Goal: Task Accomplishment & Management: Manage account settings

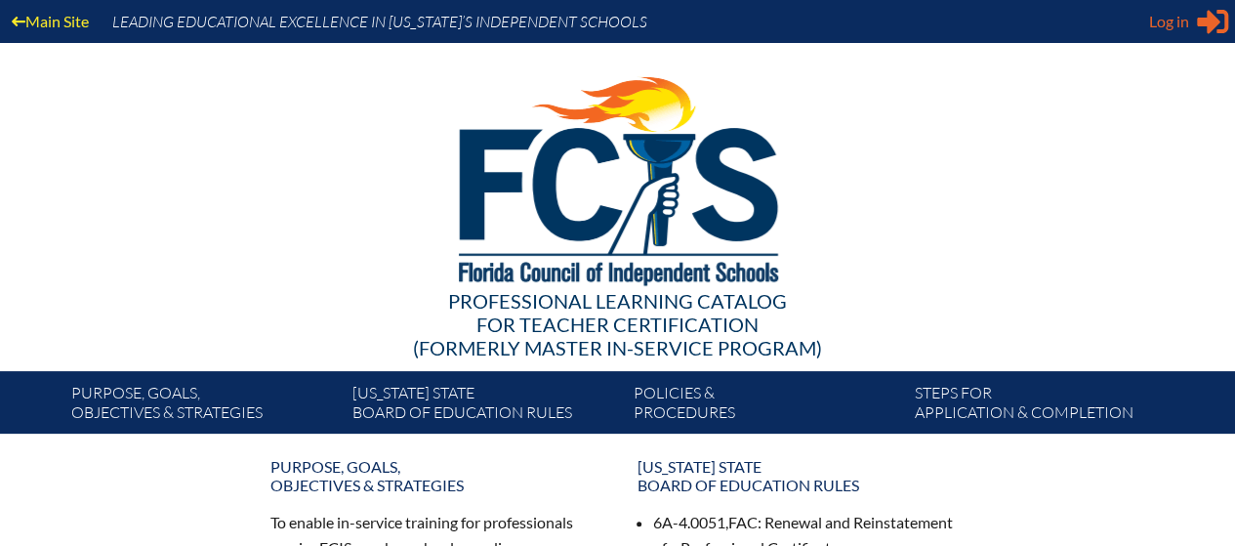
click at [1164, 28] on span "Log in" at bounding box center [1169, 21] width 40 height 23
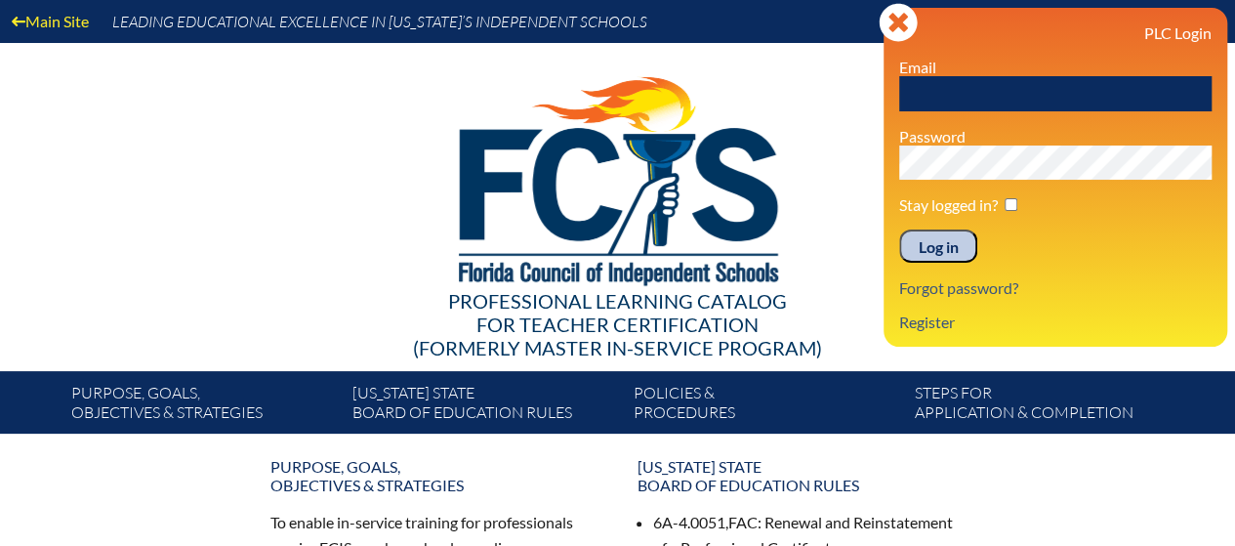
click at [968, 91] on input "text" at bounding box center [1055, 93] width 312 height 35
type input "[EMAIL_ADDRESS][DOMAIN_NAME]"
click at [958, 236] on input "Log in" at bounding box center [938, 245] width 78 height 33
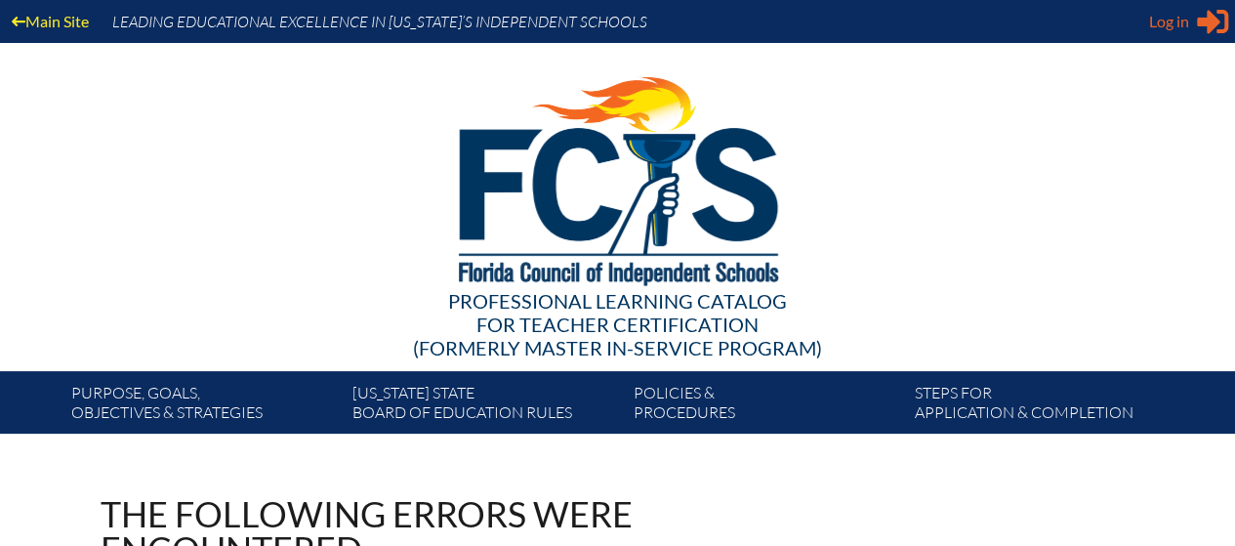
click at [1173, 26] on span "Log in" at bounding box center [1169, 21] width 40 height 23
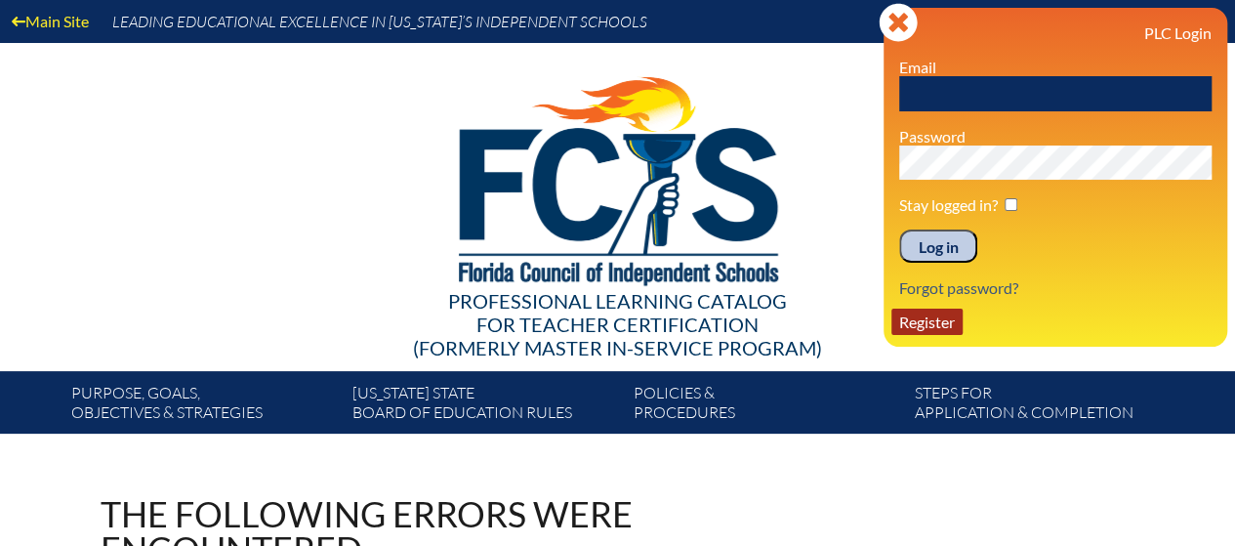
click at [931, 328] on link "Register" at bounding box center [926, 321] width 71 height 26
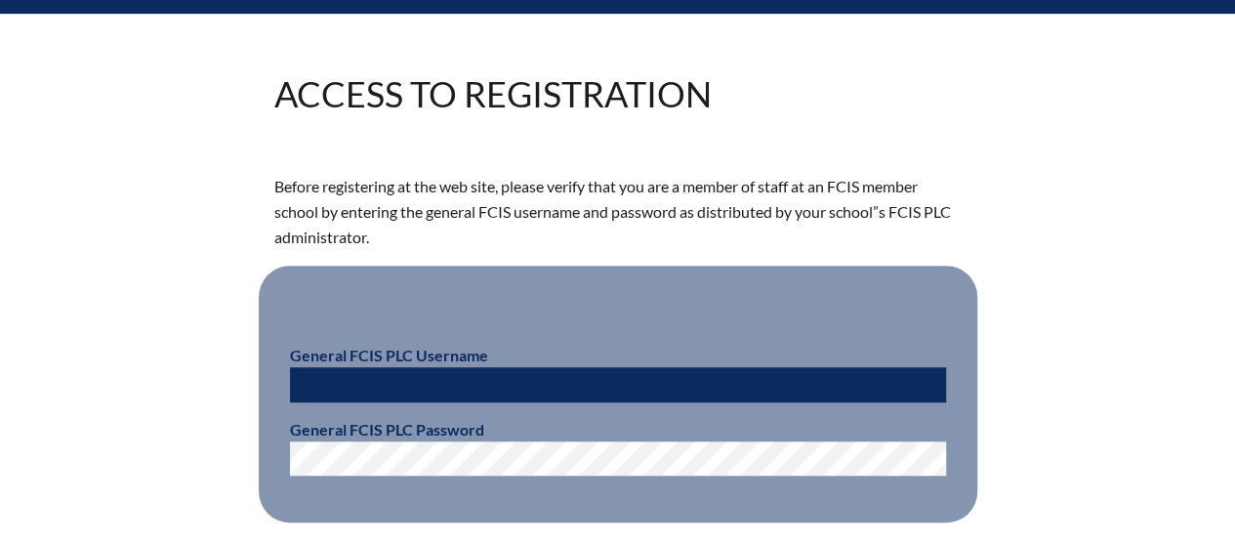
scroll to position [518, 0]
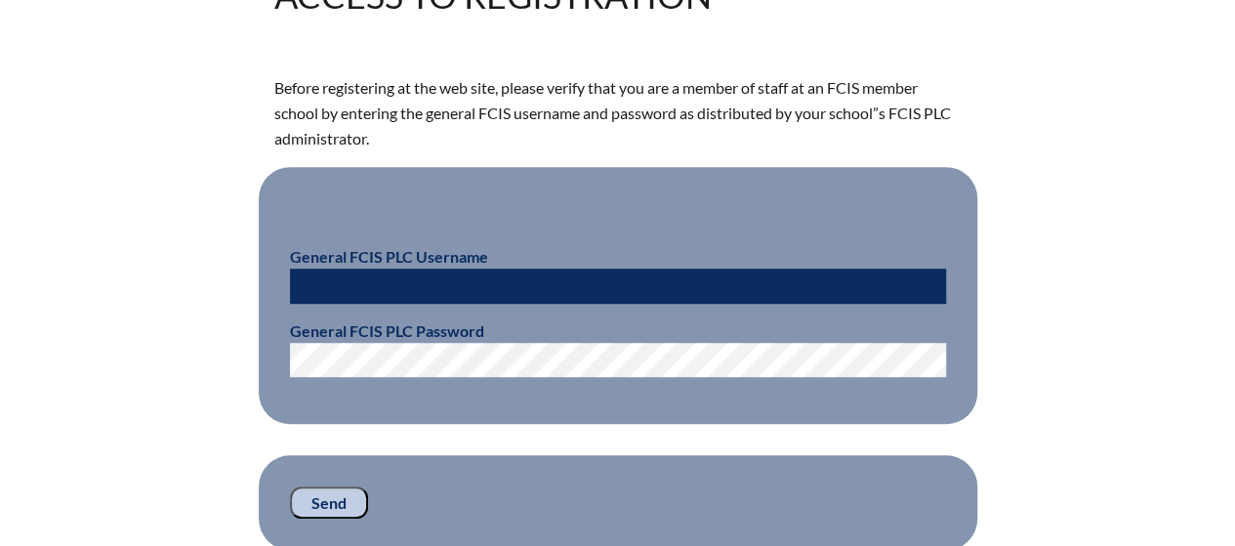
click at [517, 276] on input "text" at bounding box center [618, 285] width 656 height 35
click at [219, 341] on div "Access to Registration Before registering at the web site, please verify that y…" at bounding box center [617, 264] width 1097 height 572
click at [362, 278] on input "f" at bounding box center [618, 285] width 656 height 35
type input "fcismember"
click at [217, 436] on div "Access to Registration Before registering at the web site, please verify that y…" at bounding box center [617, 264] width 1097 height 572
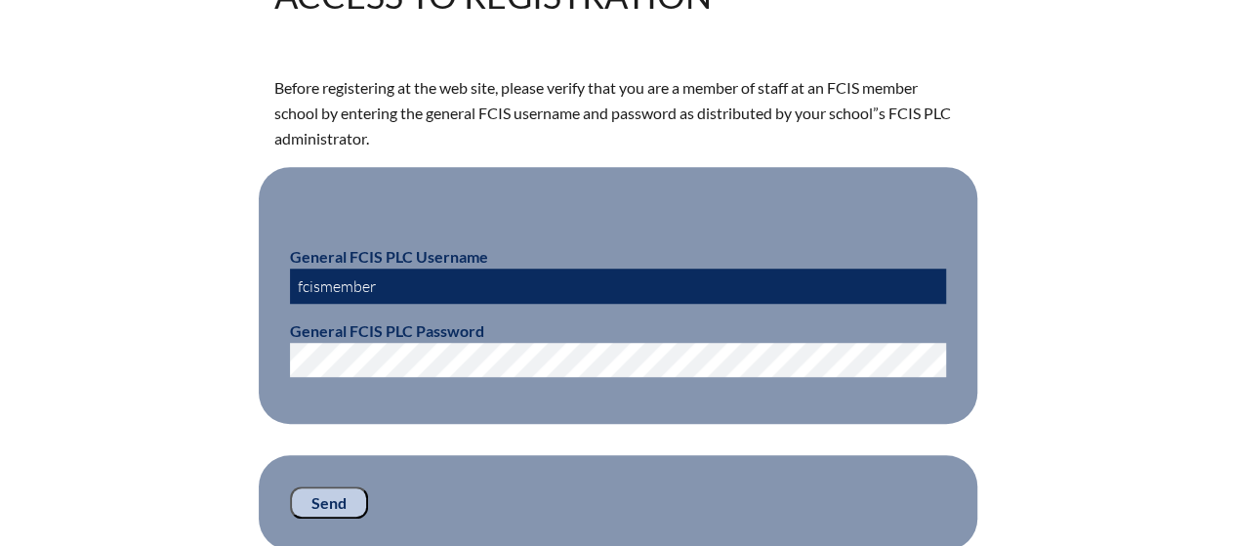
click at [320, 504] on input "Send" at bounding box center [329, 502] width 78 height 33
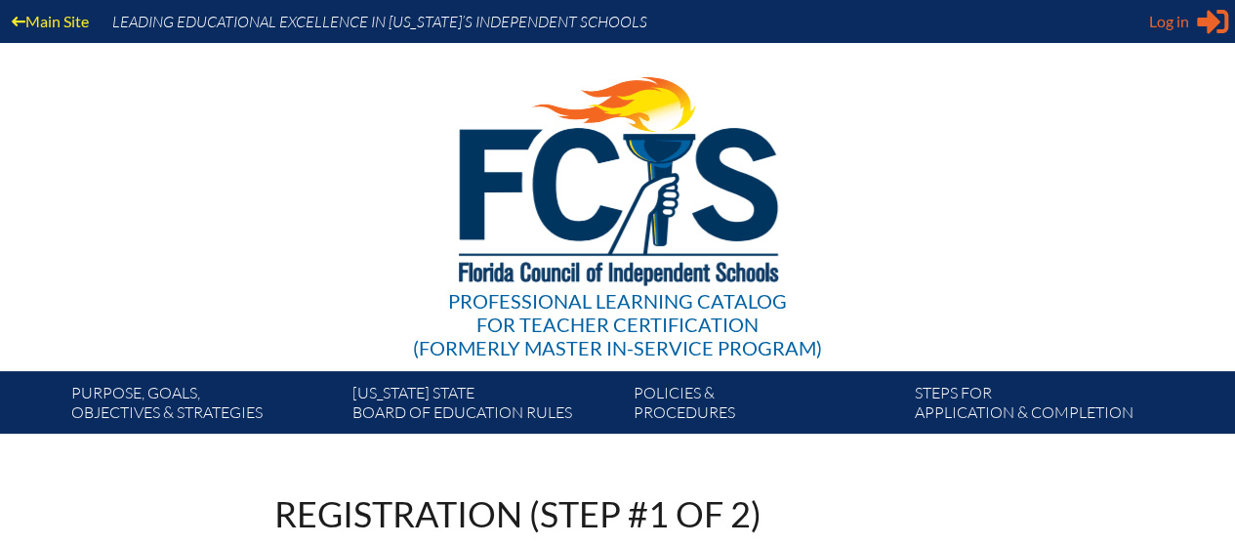
click at [1183, 31] on span "Log in" at bounding box center [1169, 21] width 40 height 23
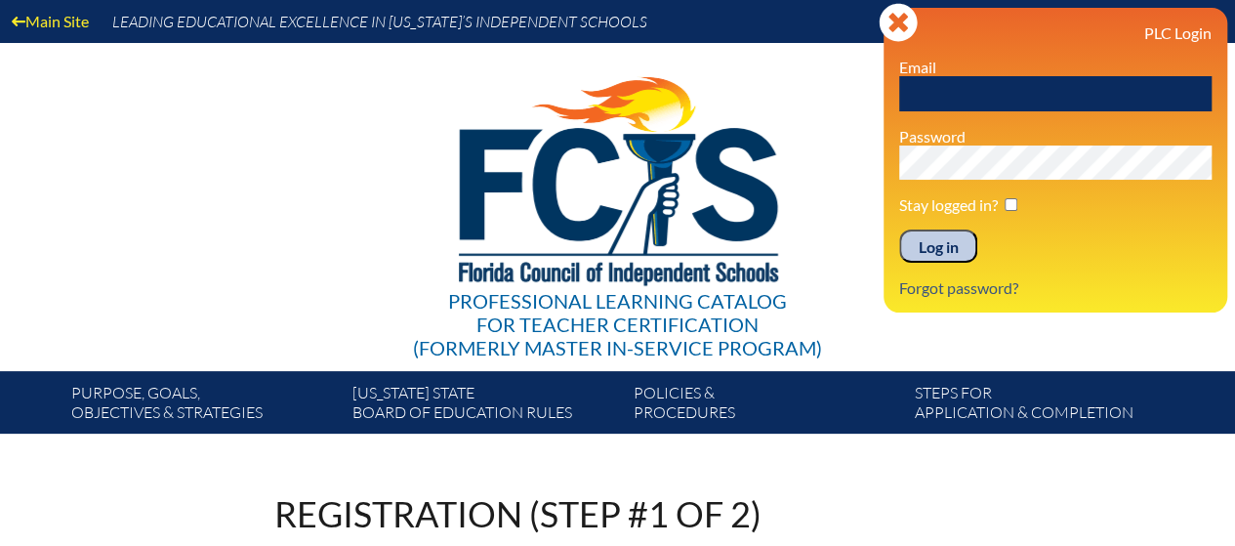
click at [1097, 91] on input "text" at bounding box center [1055, 93] width 312 height 35
type input "blucas@thedepaulschool.org"
click at [931, 243] on input "Log in" at bounding box center [938, 245] width 78 height 33
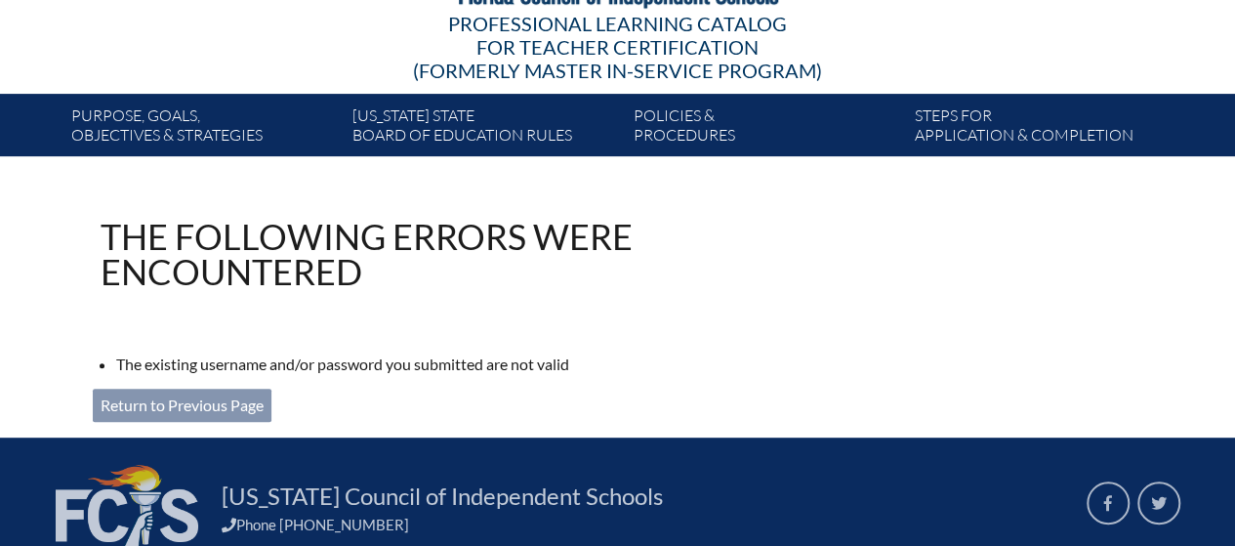
scroll to position [278, 0]
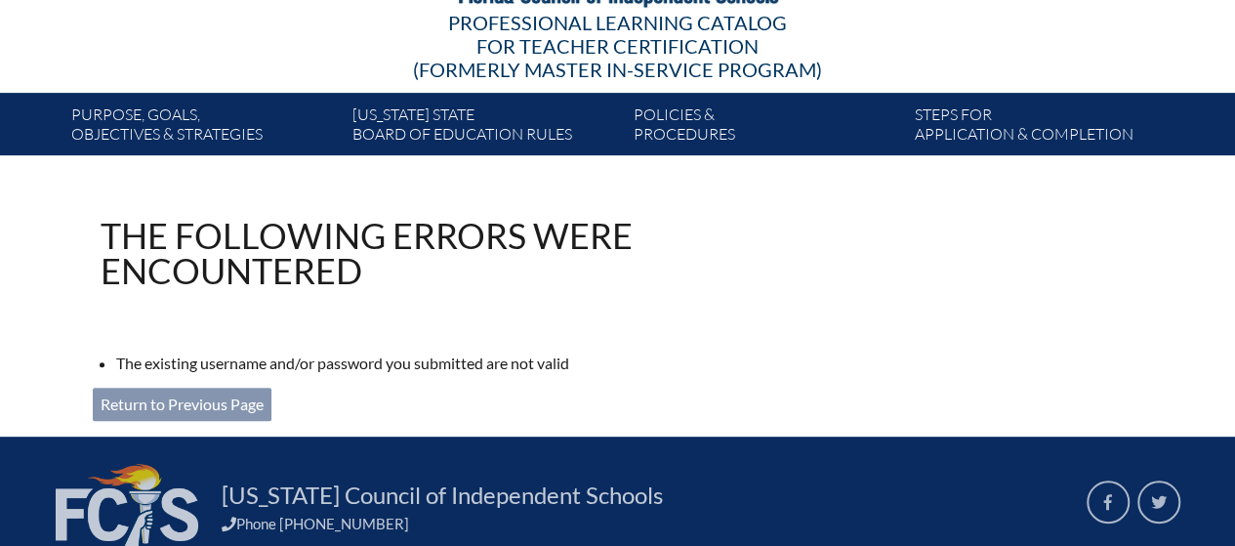
click at [171, 397] on link "Return to Previous Page" at bounding box center [182, 403] width 179 height 33
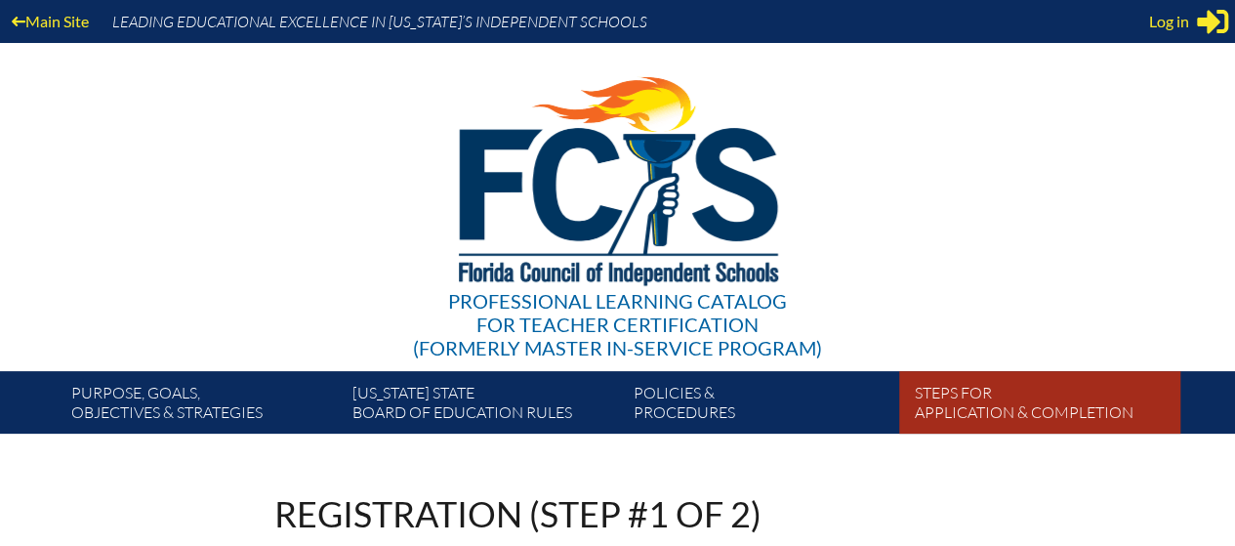
click at [976, 399] on link "Steps for application & completion" at bounding box center [1047, 406] width 281 height 55
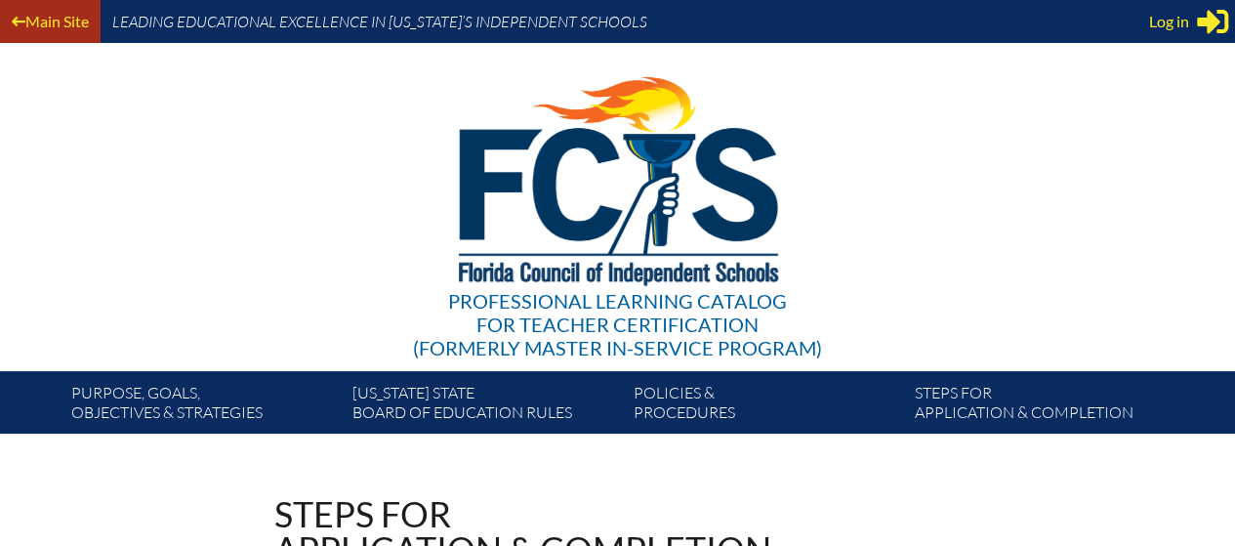
click at [70, 17] on link "Main Site" at bounding box center [50, 21] width 93 height 26
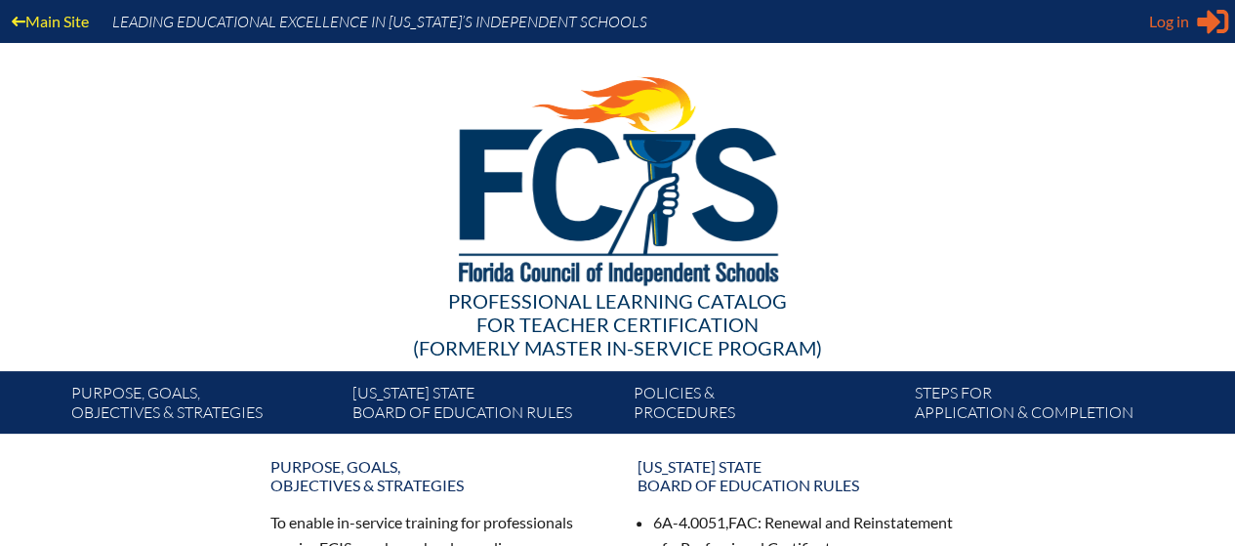
click at [1160, 25] on span "Log in" at bounding box center [1169, 21] width 40 height 23
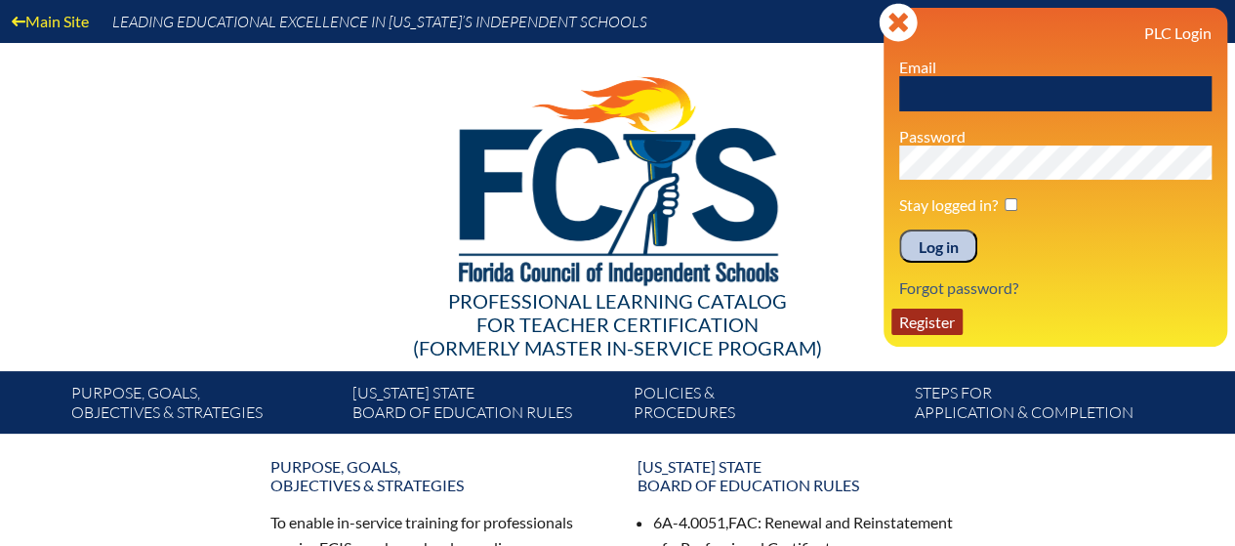
click at [930, 334] on link "Register" at bounding box center [926, 321] width 71 height 26
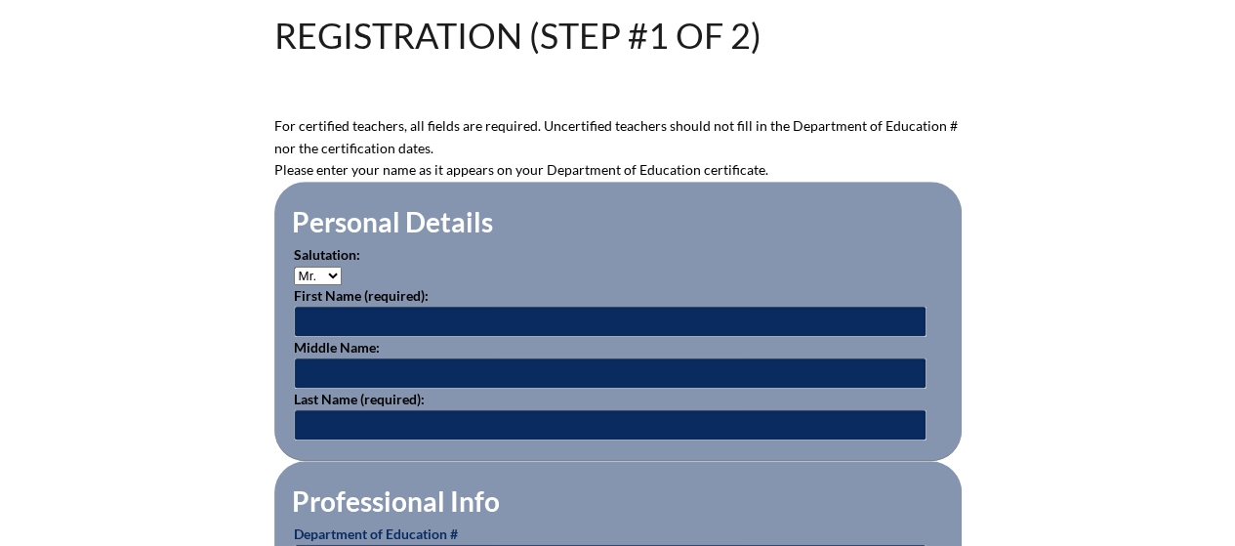
scroll to position [544, 0]
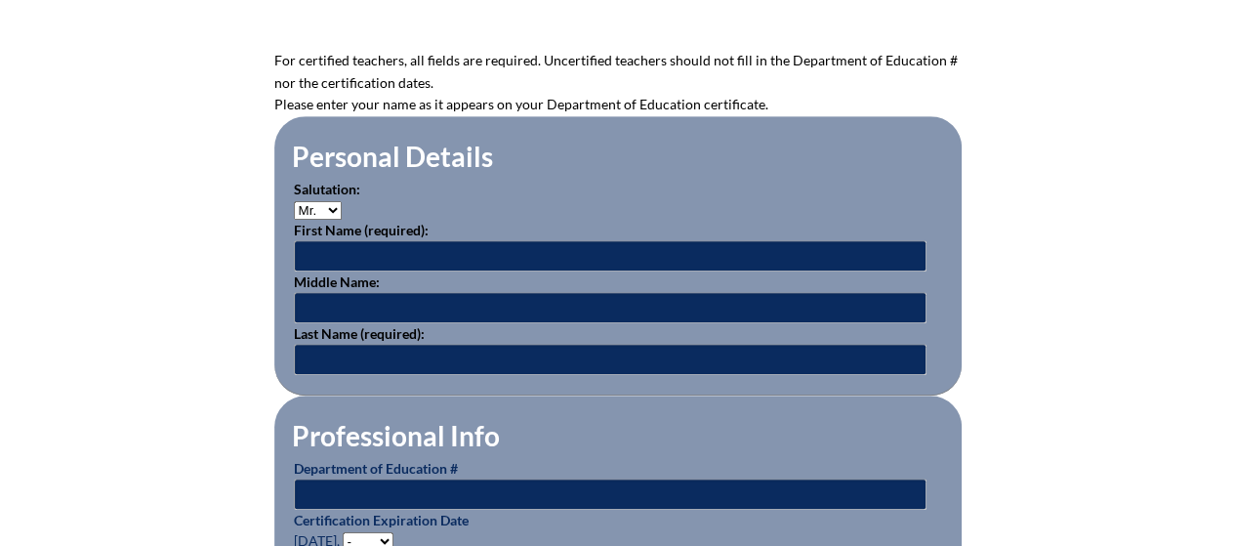
click at [328, 209] on select "Mr. Mrs. Ms. Dr. Rev." at bounding box center [318, 210] width 48 height 19
select select "Mrs."
click at [294, 201] on select "Mr. Mrs. Ms. Dr. Rev." at bounding box center [318, 210] width 48 height 19
click at [327, 250] on input "text" at bounding box center [610, 255] width 632 height 31
type input "[PERSON_NAME]"
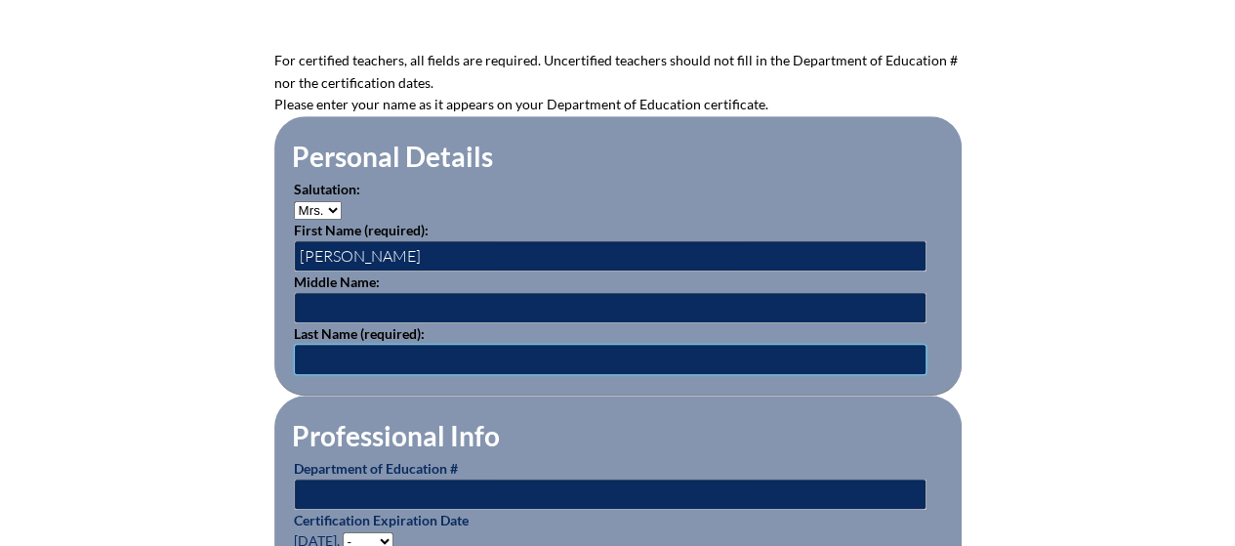
click at [336, 360] on input "text" at bounding box center [610, 359] width 632 height 31
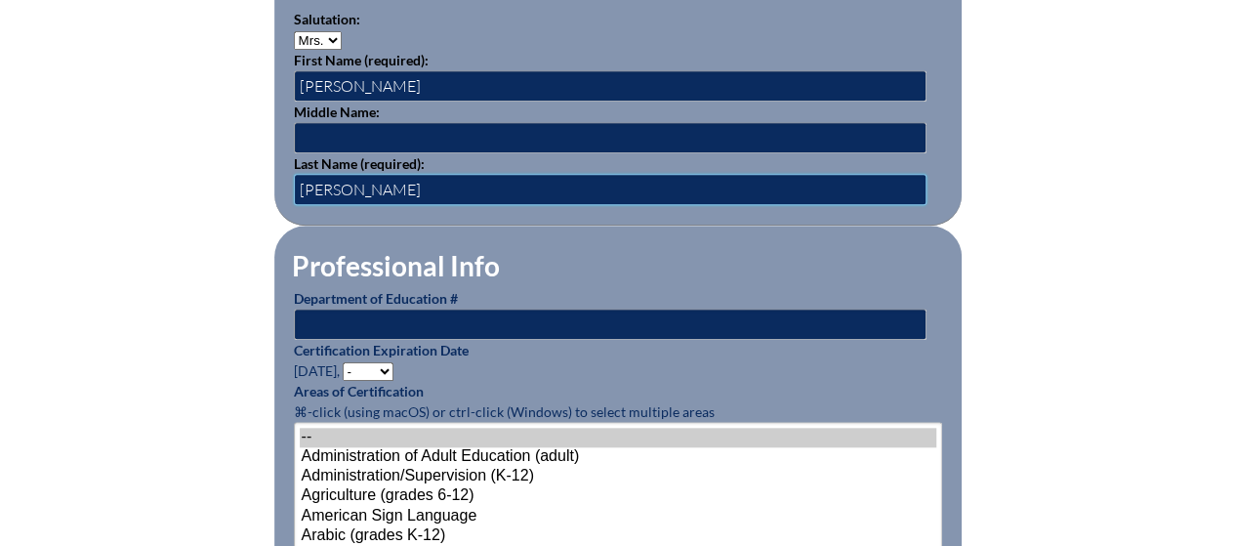
scroll to position [713, 0]
type input "Lucas"
click at [419, 314] on input "text" at bounding box center [610, 323] width 632 height 31
type input "1151072"
click at [383, 371] on select "- 2031 2030 2029 2028 2027 2026 2025 2024 2023 2022 2021 2020 2019 2018 2017 20…" at bounding box center [368, 371] width 51 height 19
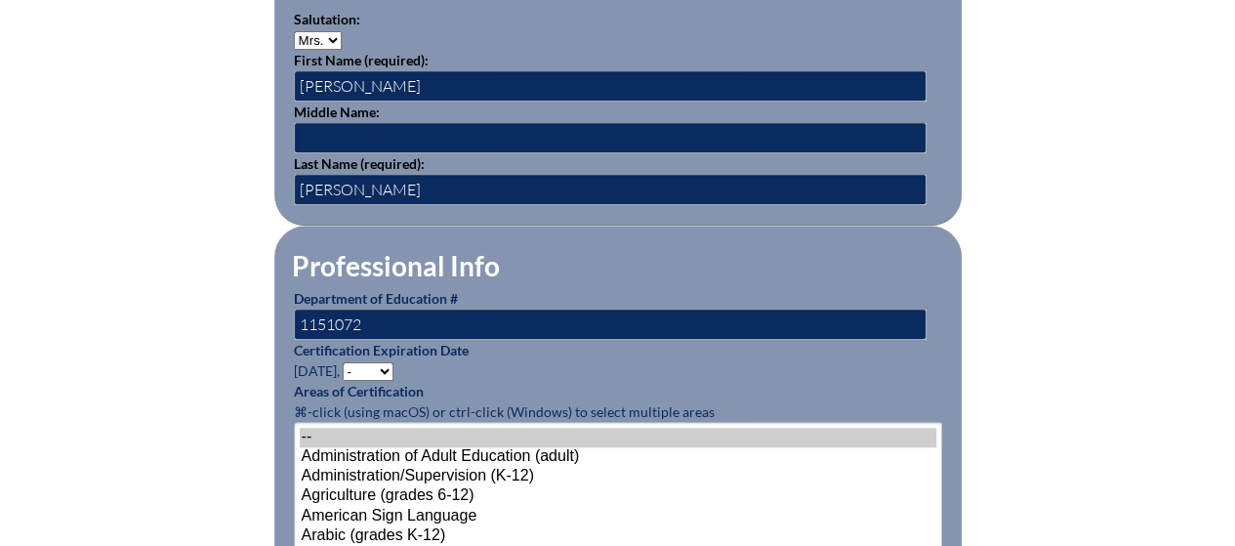
select select "2026"
click at [346, 362] on select "- 2031 2030 2029 2028 2027 2026 2025 2024 2023 2022 2021 2020 2019 2018 2017 20…" at bounding box center [368, 371] width 51 height 19
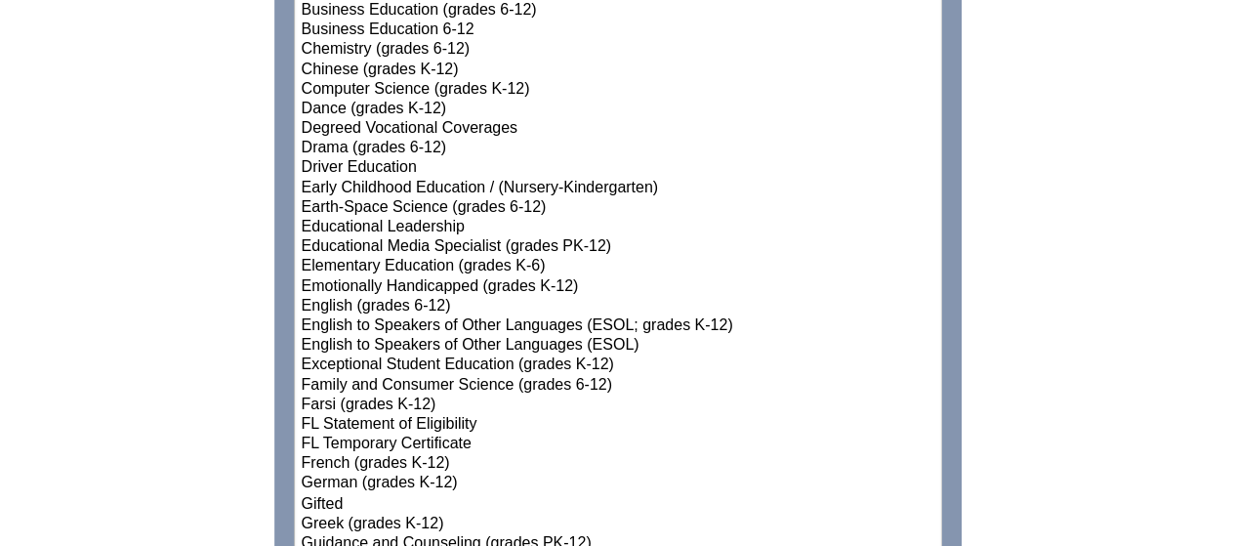
scroll to position [1358, 0]
select select"]"] "15131"
click at [380, 260] on option "Elementary Education (grades K-6)" at bounding box center [618, 266] width 636 height 20
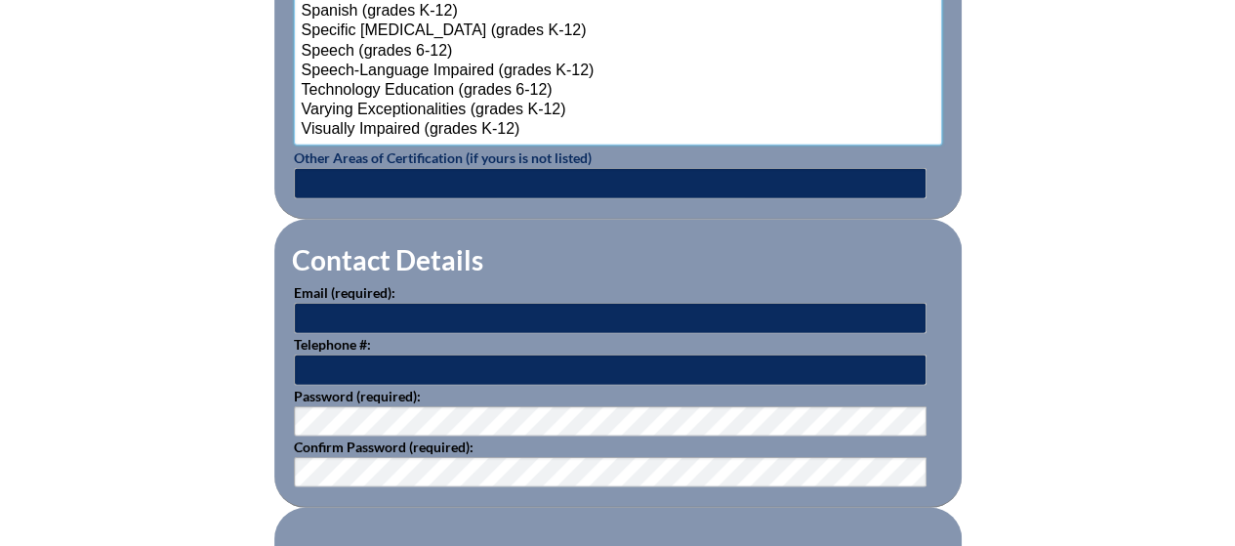
scroll to position [2637, 0]
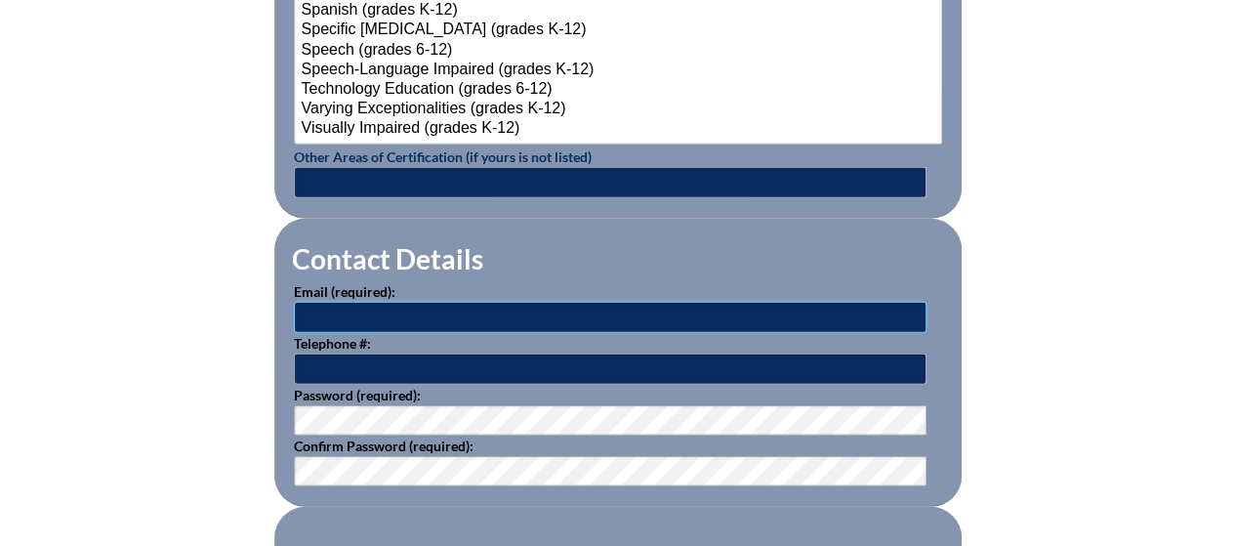
click at [367, 316] on input "text" at bounding box center [610, 317] width 632 height 31
type input "blucas@thedepaulschool.org"
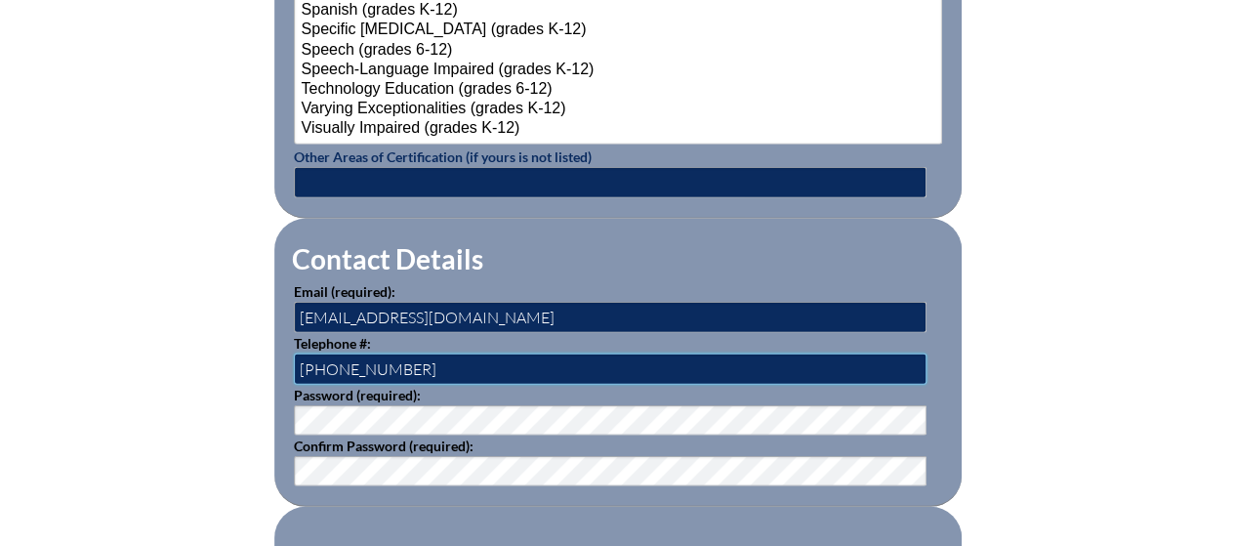
type input "727-796-7679"
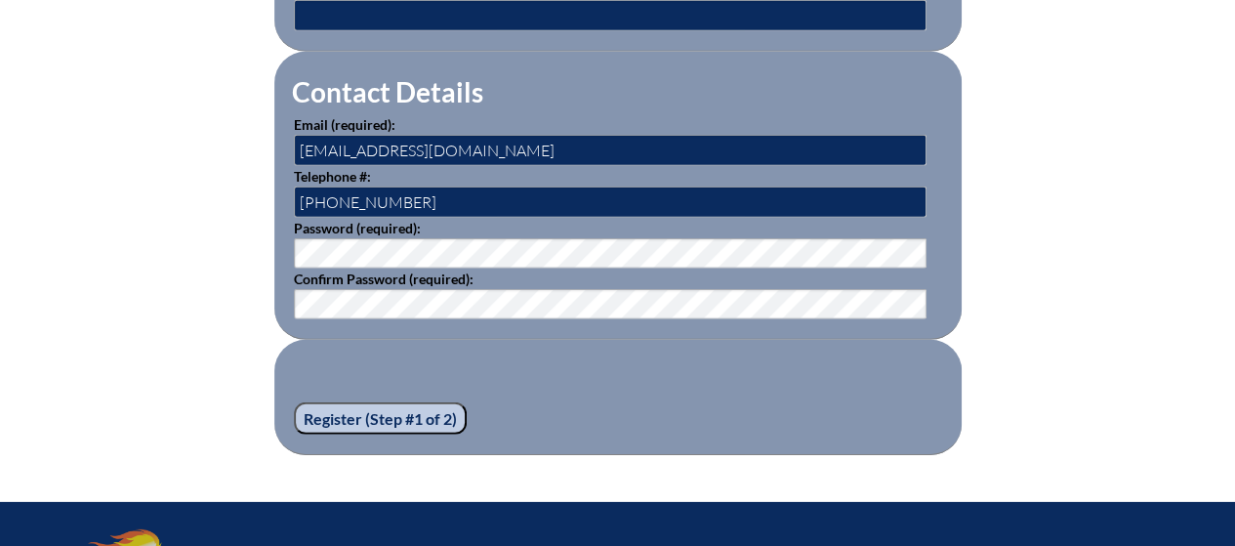
scroll to position [2805, 0]
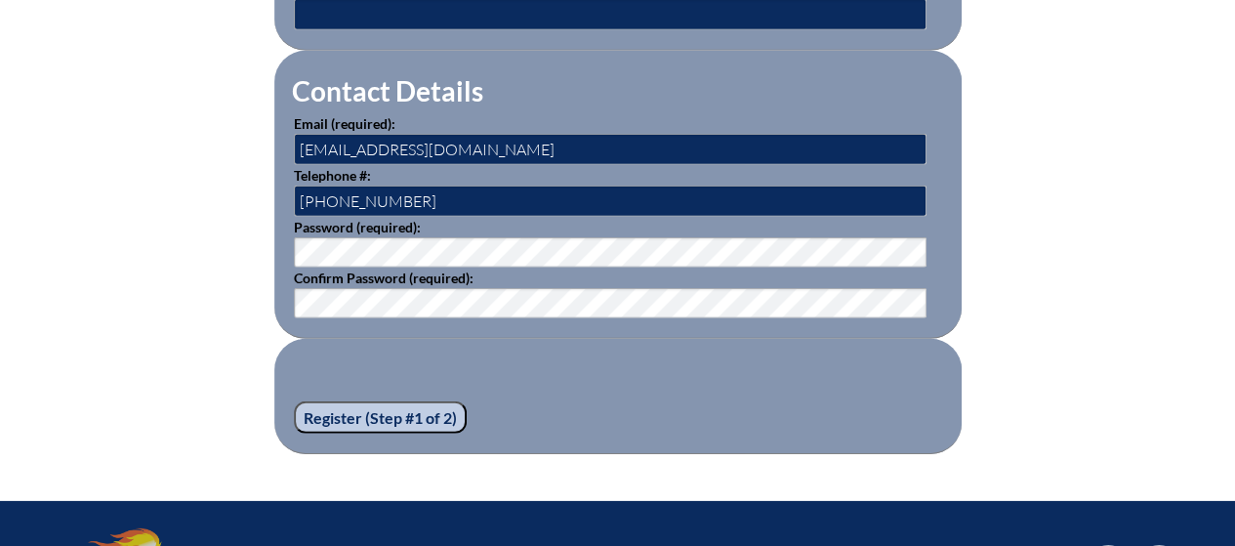
click at [392, 403] on input "Register (Step #1 of 2)" at bounding box center [380, 417] width 173 height 33
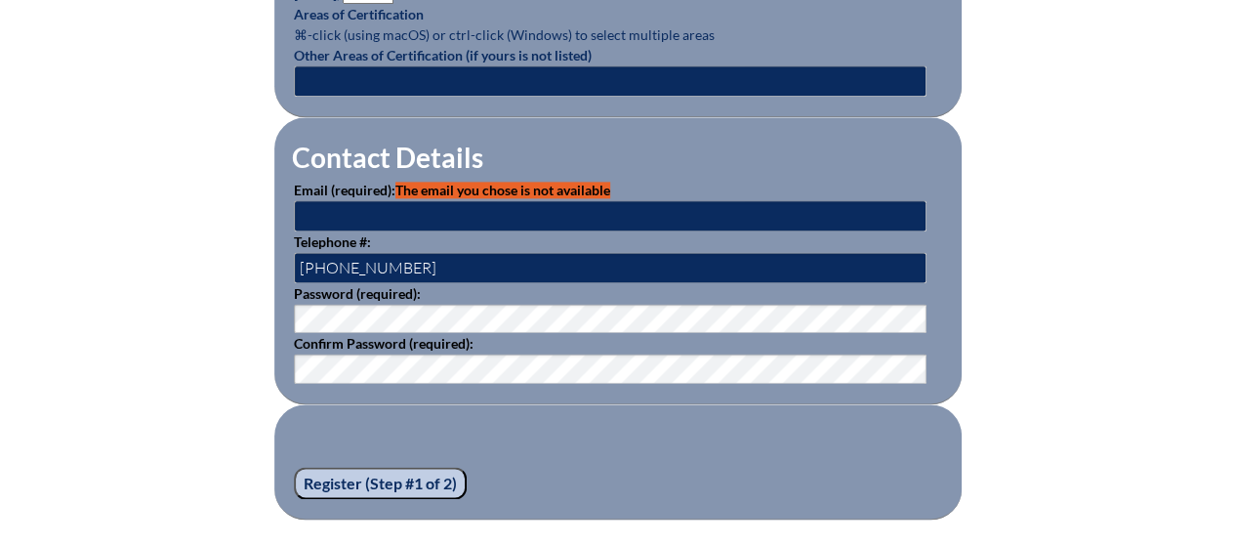
scroll to position [1178, 0]
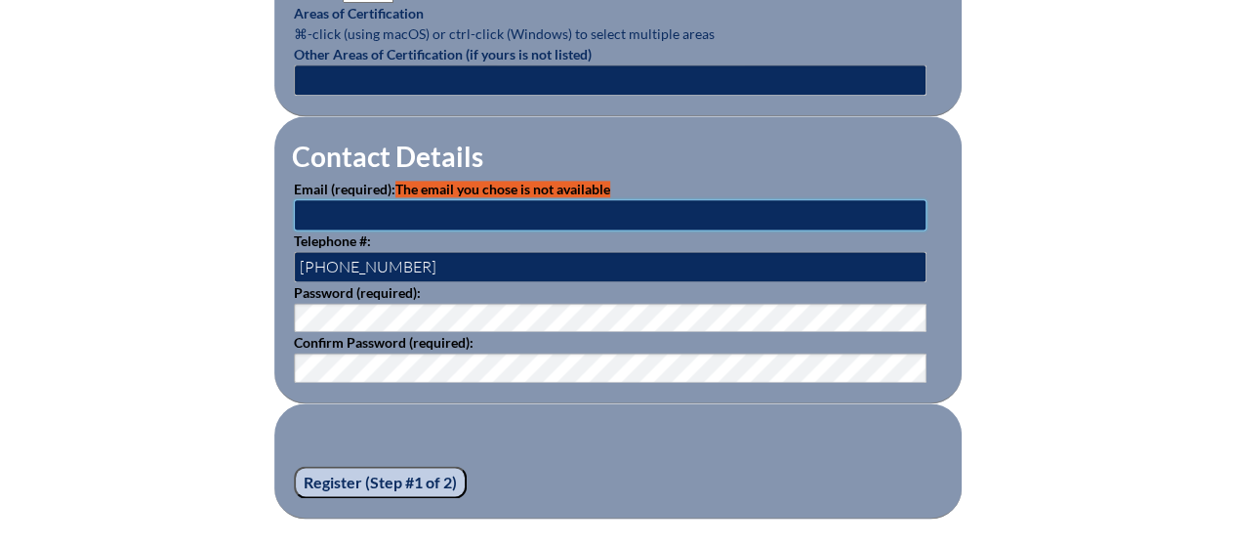
click at [379, 199] on input "text" at bounding box center [610, 214] width 632 height 31
type input "[EMAIL_ADDRESS][DOMAIN_NAME]"
click at [396, 478] on input "Register (Step #1 of 2)" at bounding box center [380, 482] width 173 height 33
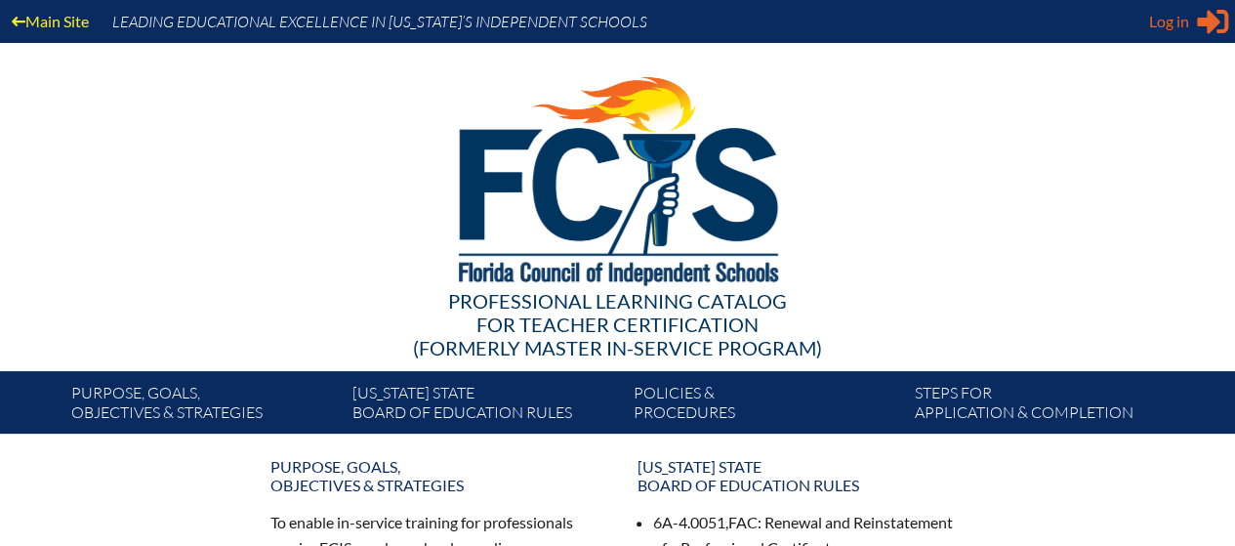
click at [1161, 13] on span "Log in" at bounding box center [1169, 21] width 40 height 23
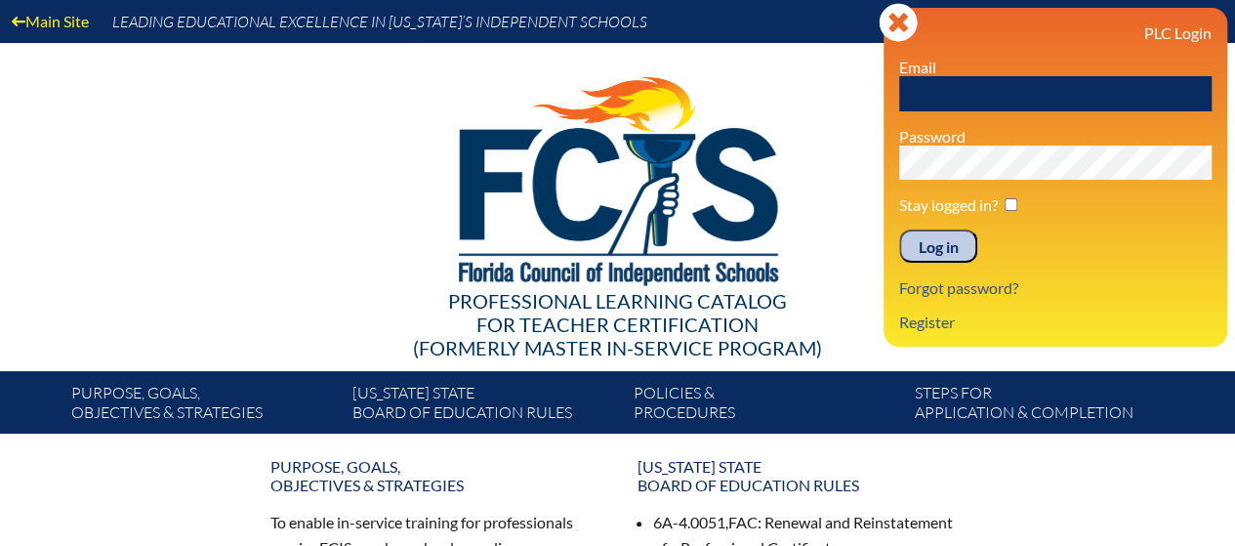
click at [1056, 77] on input "text" at bounding box center [1055, 93] width 312 height 35
type input "[EMAIL_ADDRESS][DOMAIN_NAME]"
click at [899, 229] on input "Log in" at bounding box center [938, 245] width 78 height 33
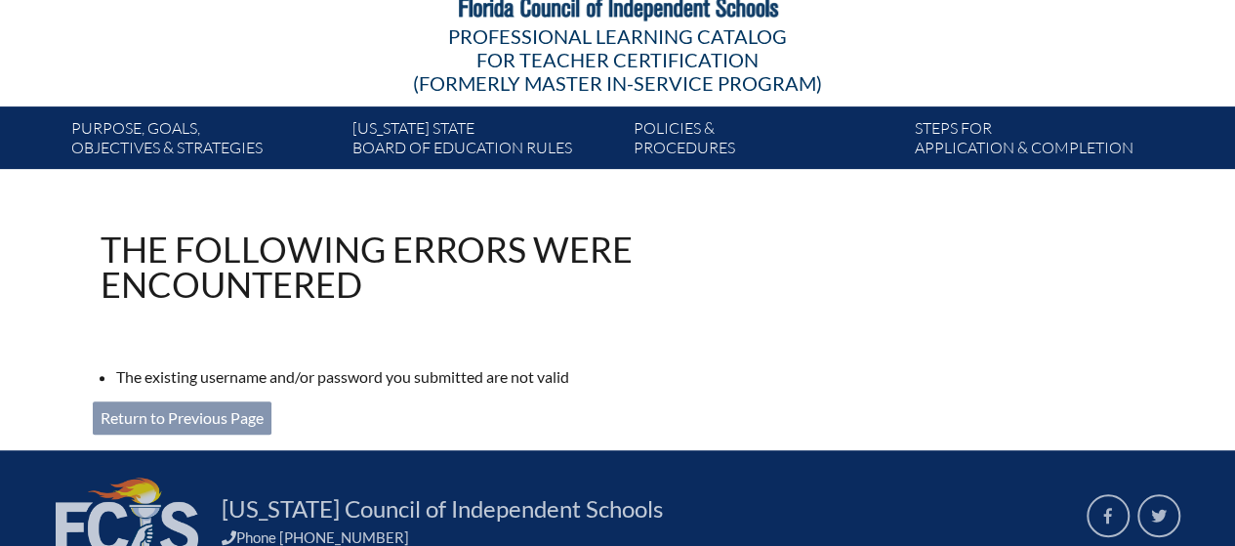
scroll to position [265, 0]
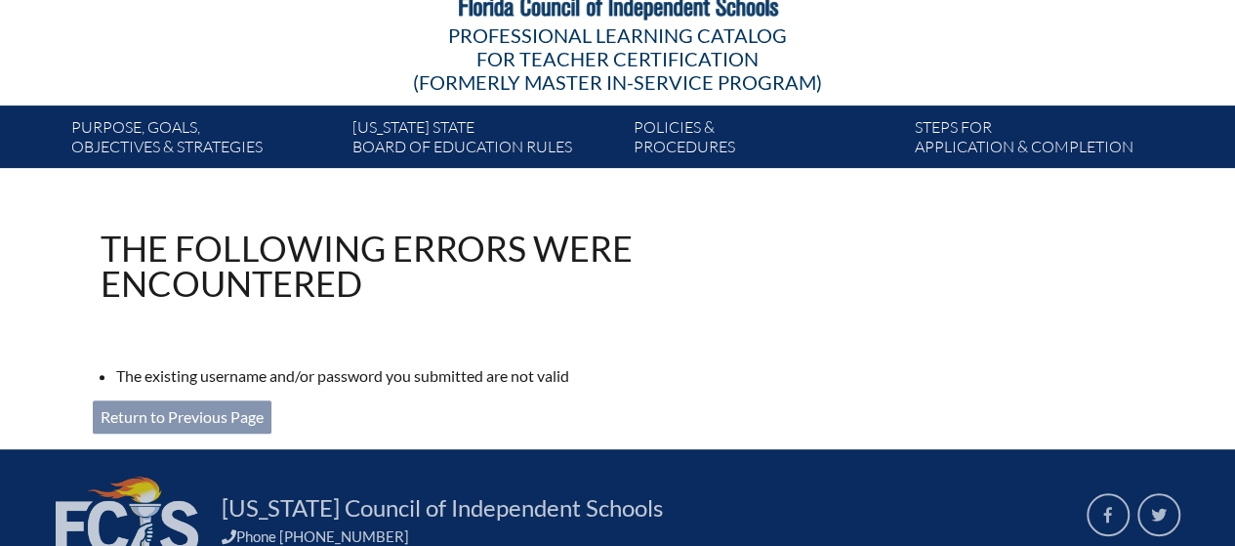
click at [258, 417] on link "Return to Previous Page" at bounding box center [182, 416] width 179 height 33
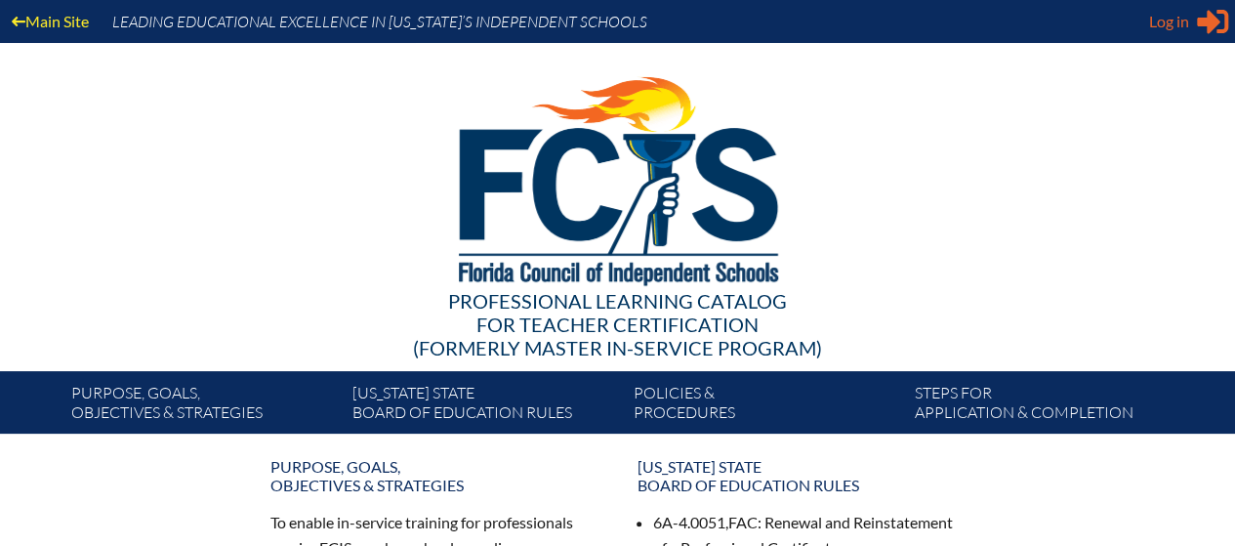
click at [1149, 33] on div "Log in Close Sign in or register" at bounding box center [1188, 21] width 79 height 31
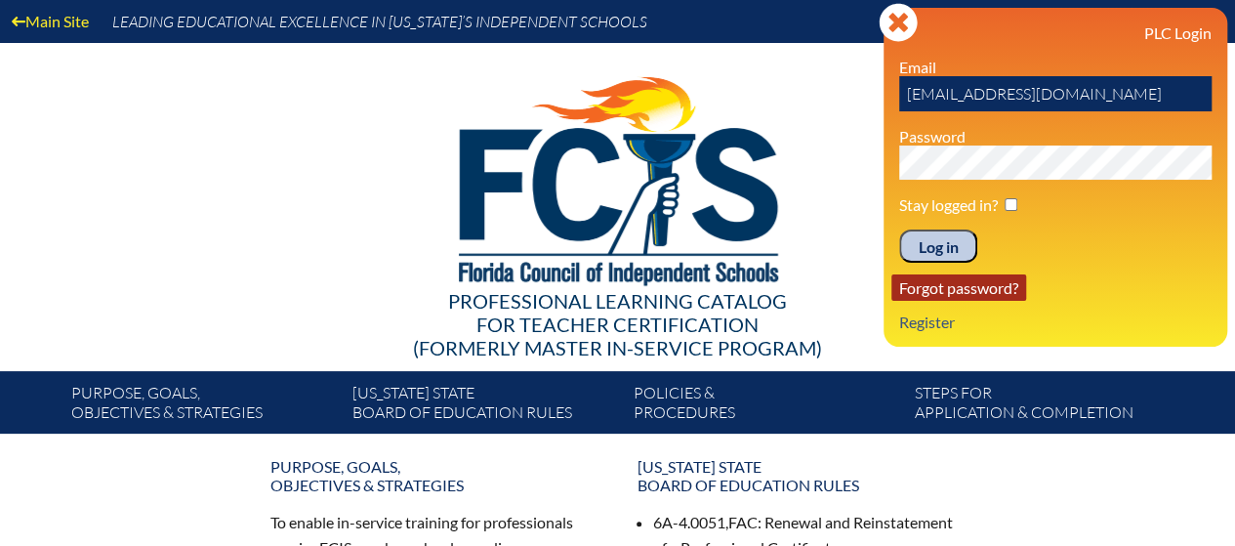
click at [978, 291] on link "Forgot password?" at bounding box center [958, 287] width 135 height 26
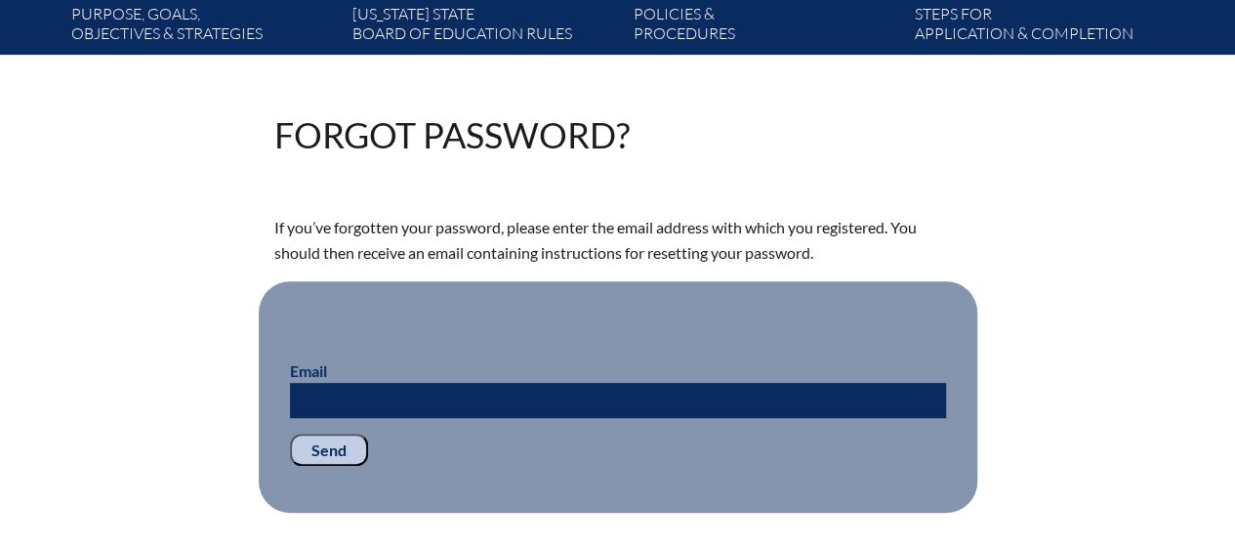
scroll to position [383, 0]
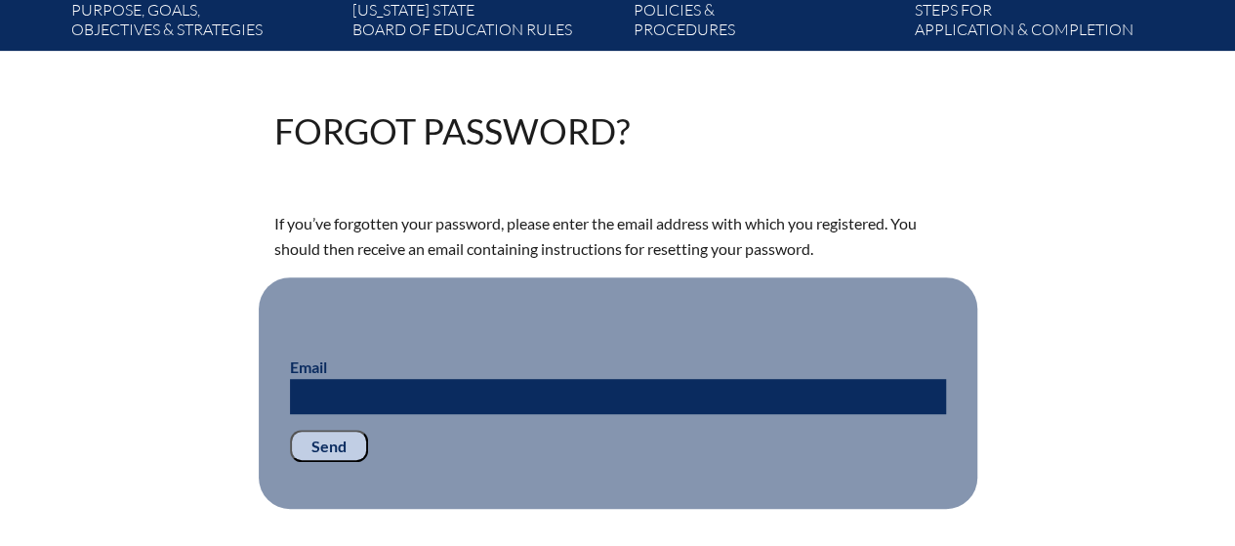
click at [511, 391] on input "Email" at bounding box center [618, 396] width 656 height 35
type input "blucas@thedepaulschool.org"
click at [327, 451] on input "Send" at bounding box center [329, 445] width 78 height 33
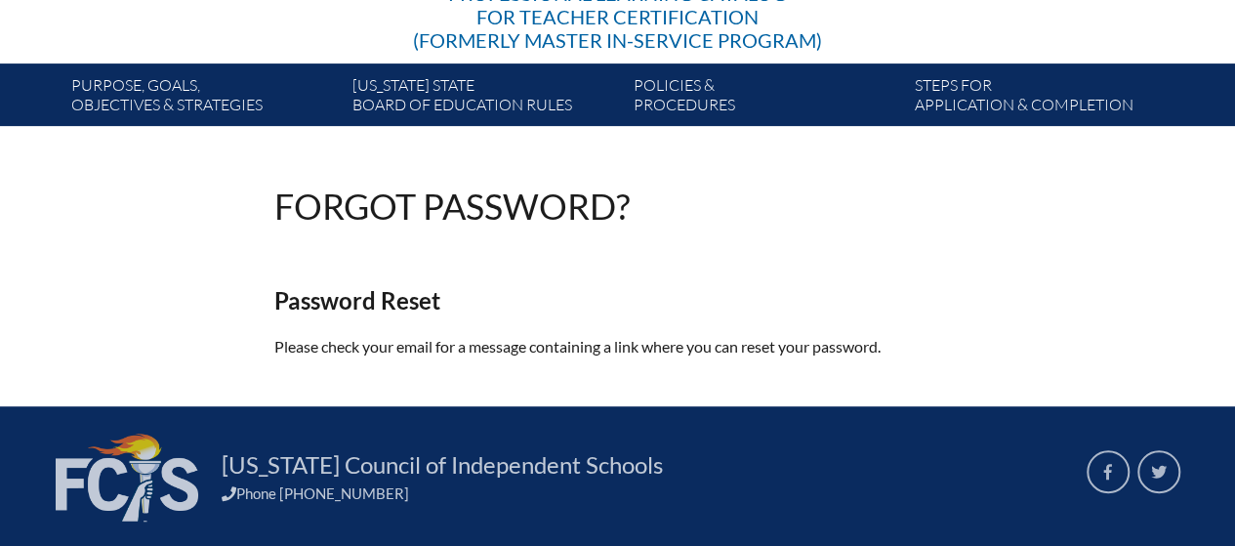
scroll to position [309, 0]
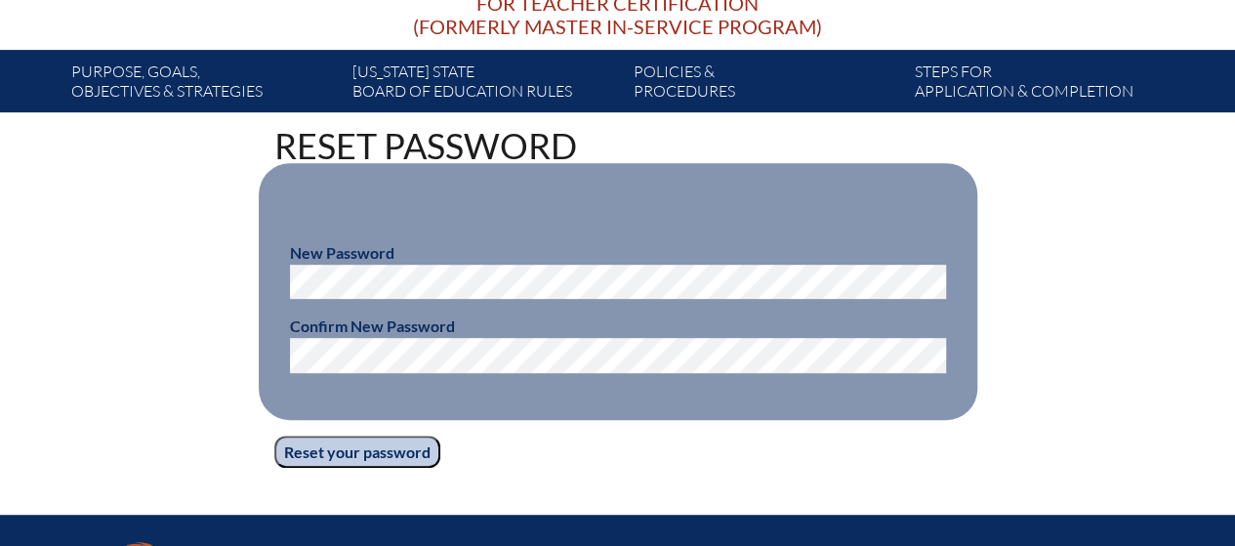
scroll to position [322, 0]
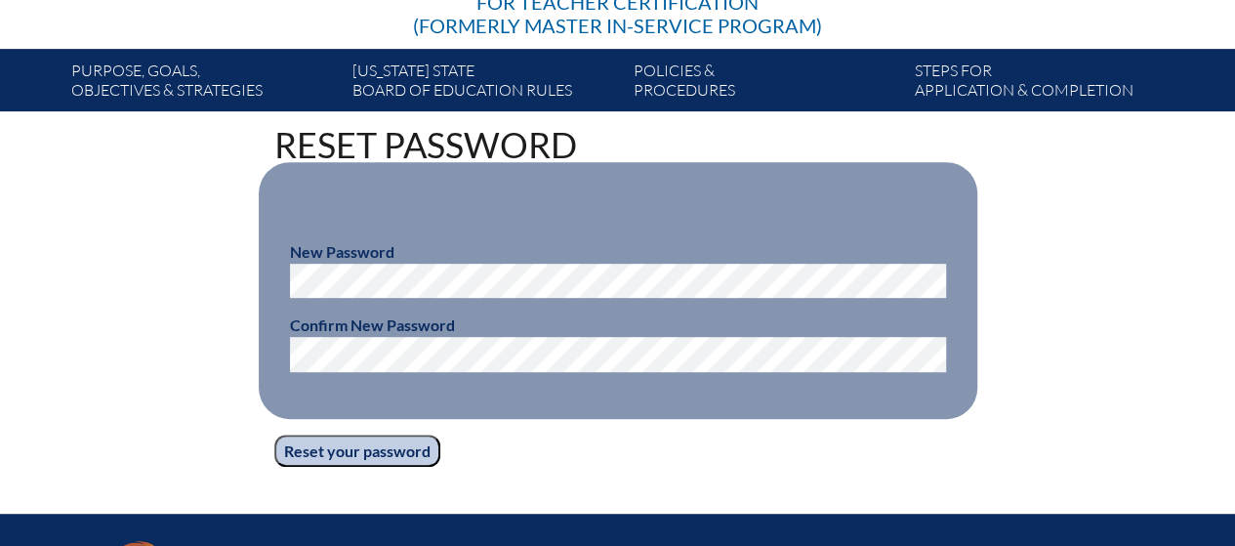
click at [191, 441] on div "Reset Password New Password Confirm New Password Reset your password" at bounding box center [617, 297] width 1097 height 340
click at [316, 449] on input "Reset your password" at bounding box center [357, 450] width 166 height 33
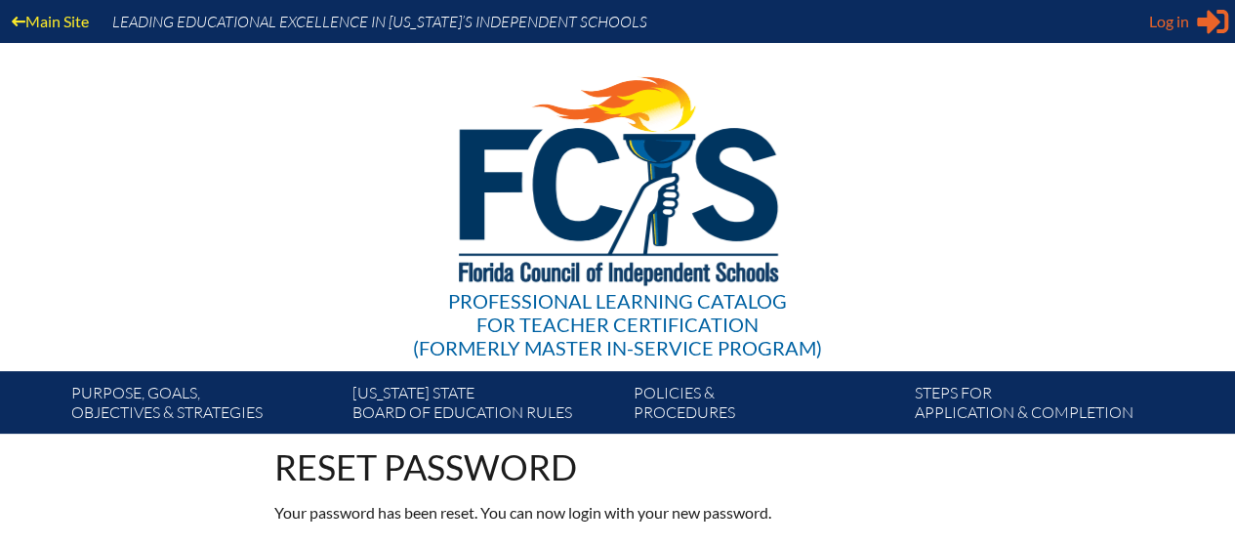
type input "[EMAIL_ADDRESS][DOMAIN_NAME]"
click at [1163, 19] on span "Log in" at bounding box center [1169, 21] width 40 height 23
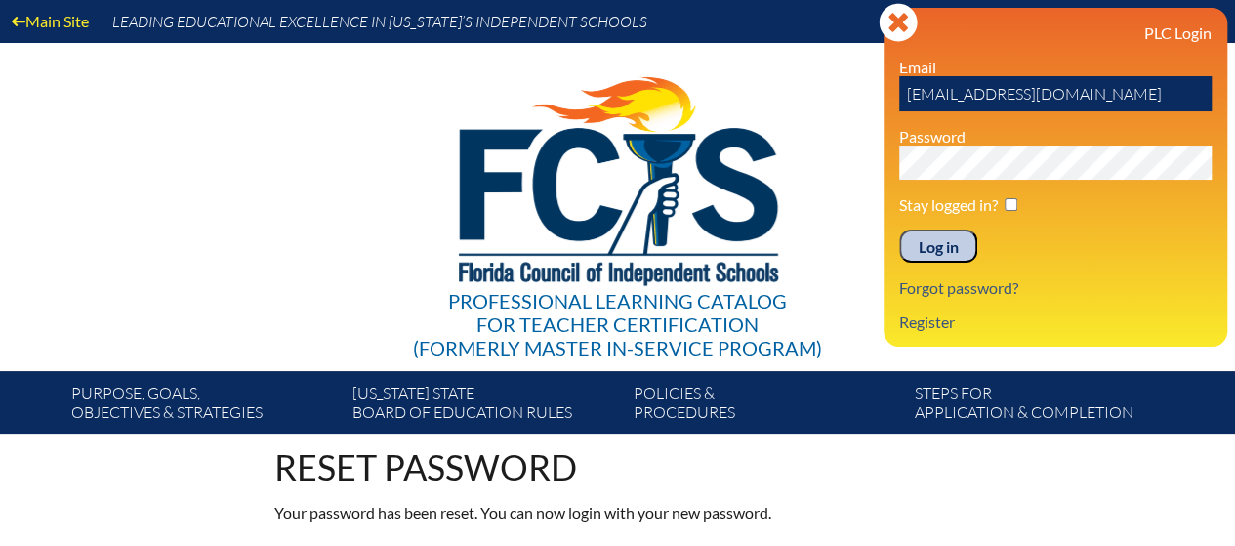
click at [928, 251] on input "Log in" at bounding box center [938, 245] width 78 height 33
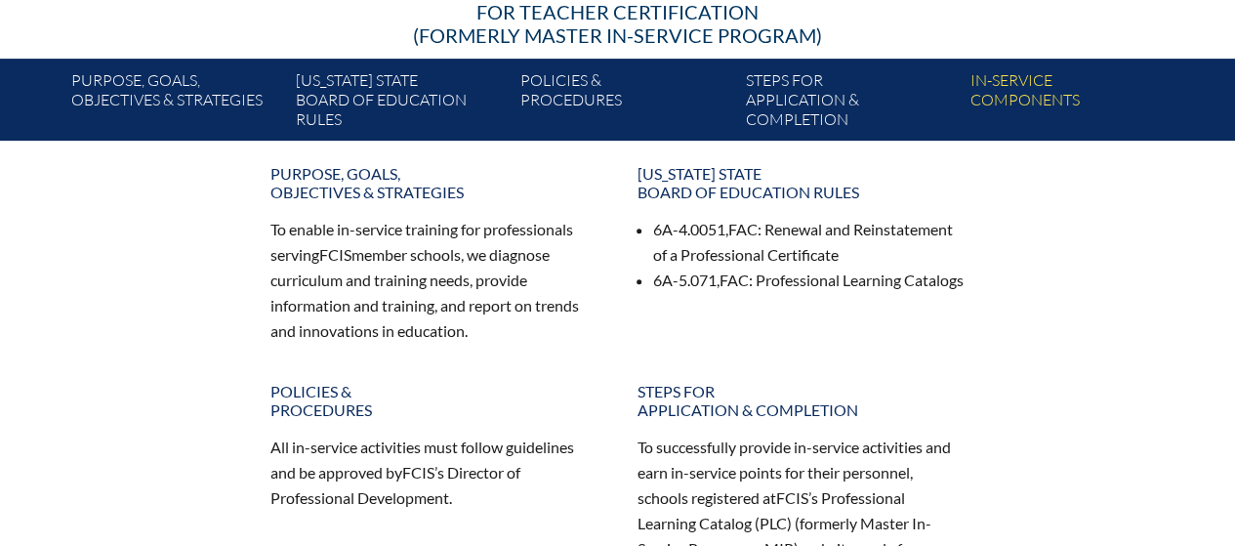
scroll to position [313, 0]
